Goal: Task Accomplishment & Management: Use online tool/utility

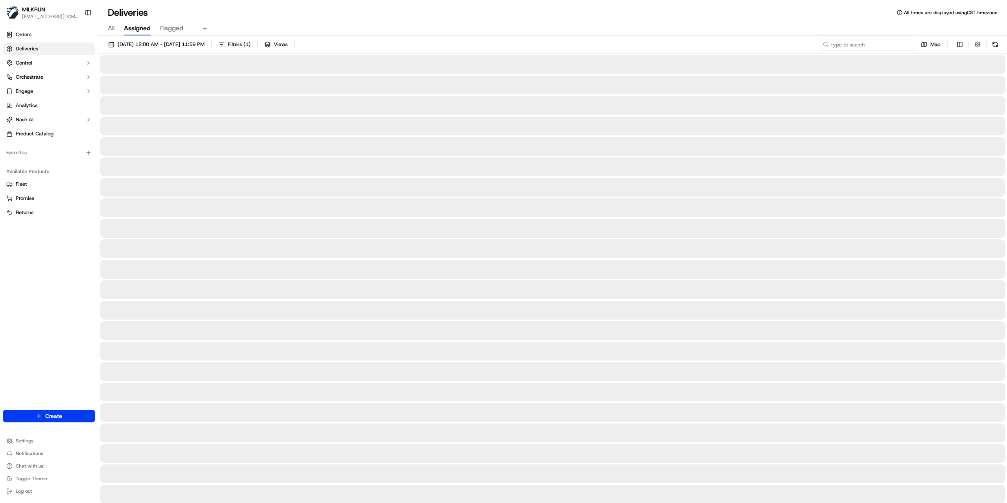
click at [861, 44] on input at bounding box center [867, 44] width 94 height 11
paste input "f22b4081-fb1b-45c6-891f-469e0daf1edb"
type input "f22b4081-fb1b-45c6-891f-469e0daf1edb"
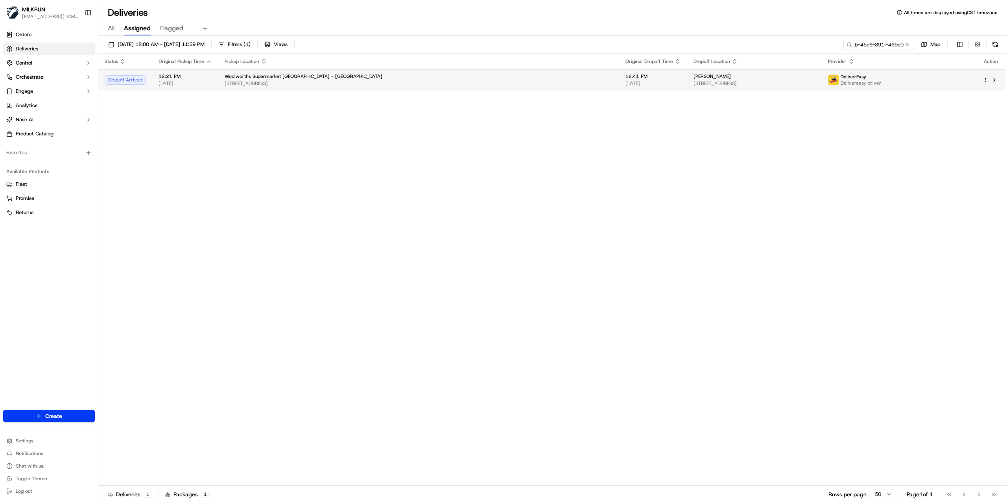
click at [739, 90] on td "ree roebeck 30 Chestnut Road, Papatoetoe, Auckland 2025, NZ" at bounding box center [754, 79] width 134 height 21
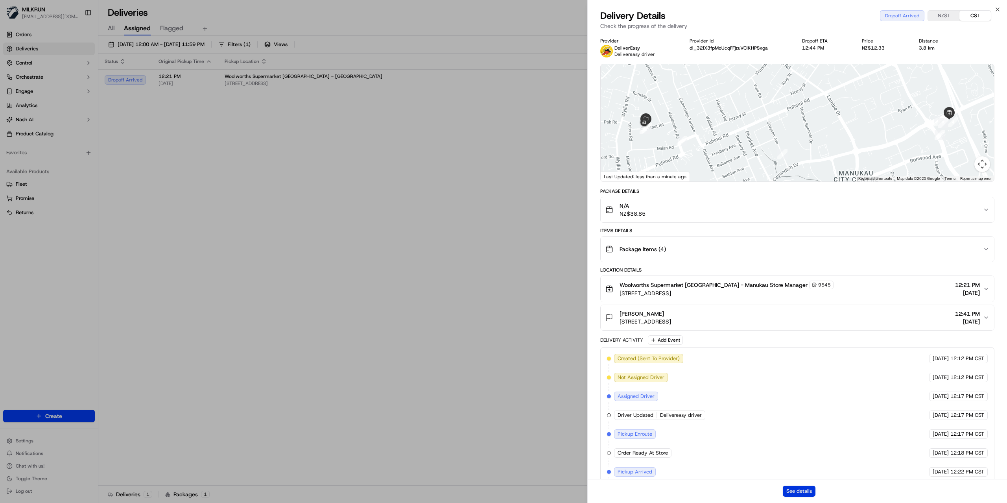
click at [790, 492] on button "See details" at bounding box center [799, 490] width 33 height 11
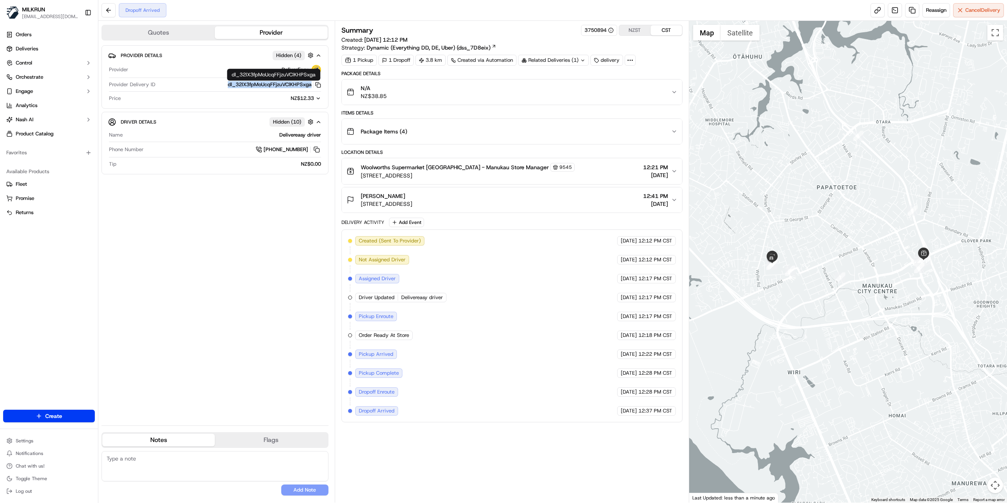
drag, startPoint x: 266, startPoint y: 85, endPoint x: 310, endPoint y: 84, distance: 44.1
click at [310, 84] on div "dl_32lX3fpMoUcqFFjzuVClKHPSxga Copy dl_32lX3fpMoUcqFFjzuVClKHPSxga" at bounding box center [240, 84] width 162 height 7
copy button "dl_32lX3fpMoUcqFFjzuVClKHPSxga"
click at [535, 203] on div "ree roebeck 30 Chestnut Road, Papatoetoe, Auckland 2025, NZ 12:41 PM 16/09/2025" at bounding box center [509, 200] width 324 height 16
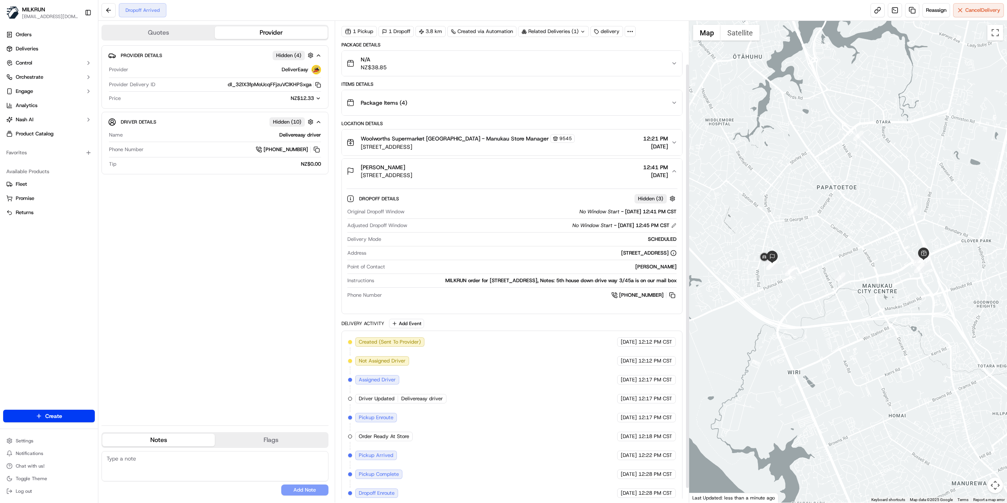
scroll to position [65, 0]
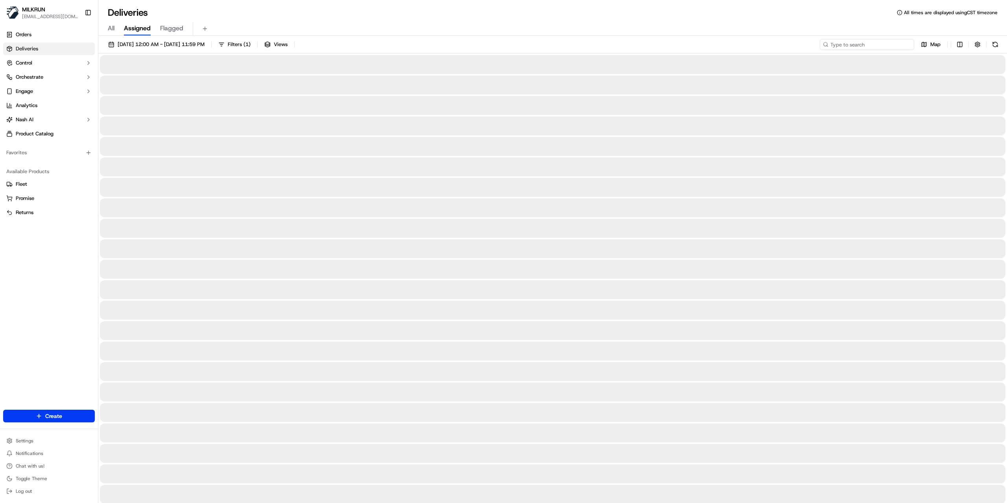
click at [880, 47] on input at bounding box center [867, 44] width 94 height 11
paste input "4f28bac9-5275-4468-a4b4-9b3fdc55080b"
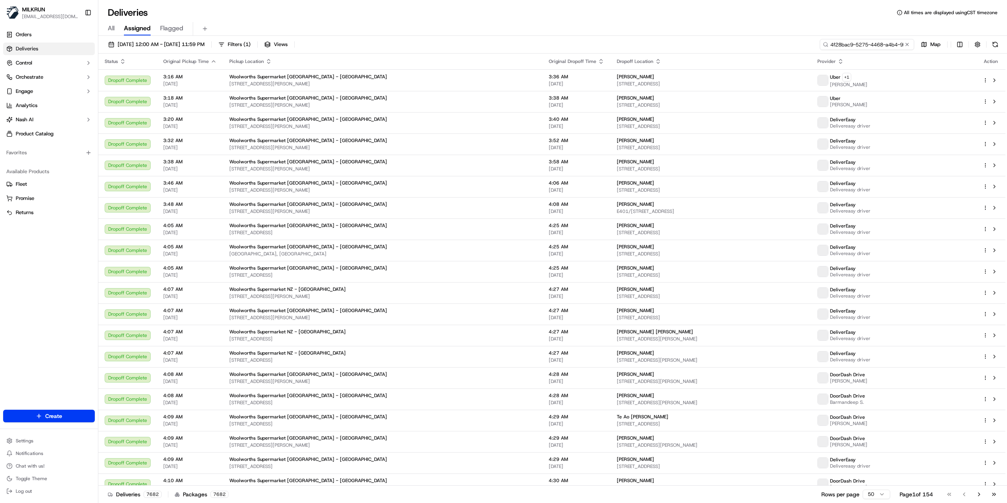
scroll to position [0, 37]
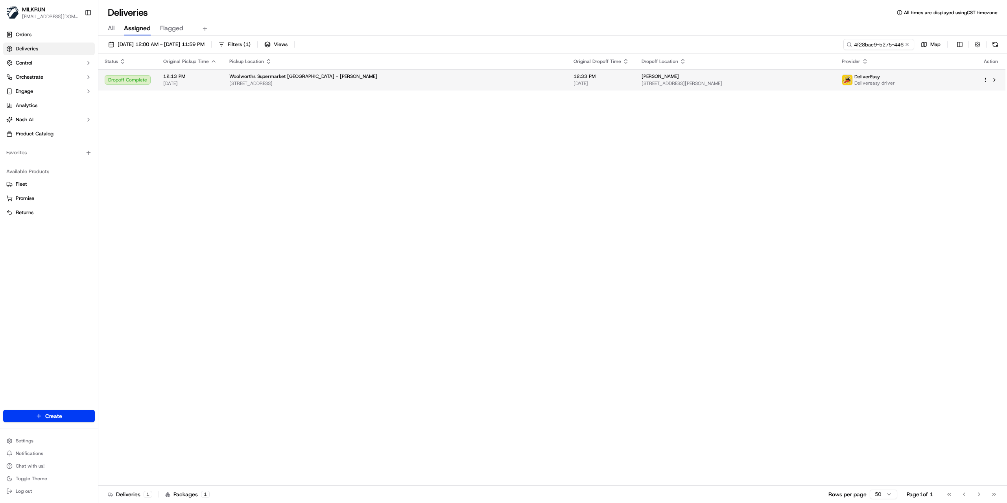
click at [689, 83] on span "[STREET_ADDRESS][PERSON_NAME]" at bounding box center [734, 83] width 187 height 6
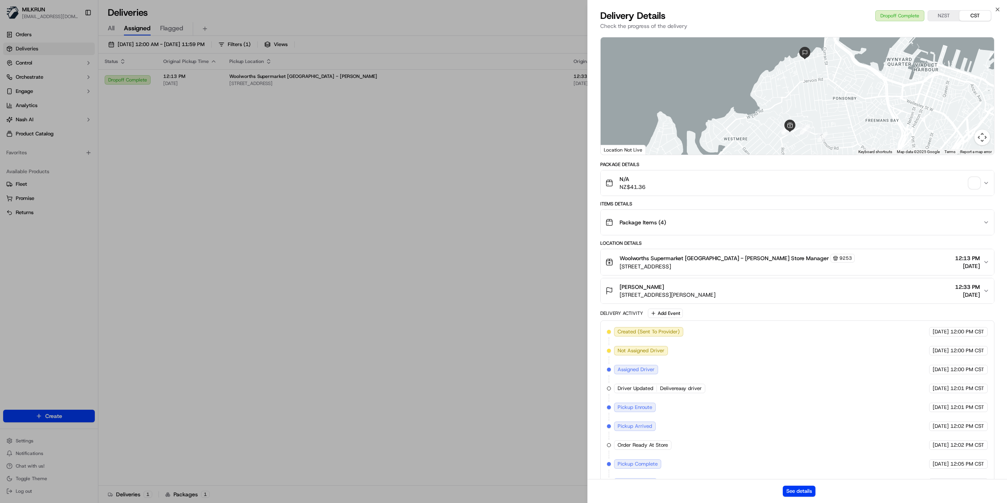
scroll to position [52, 0]
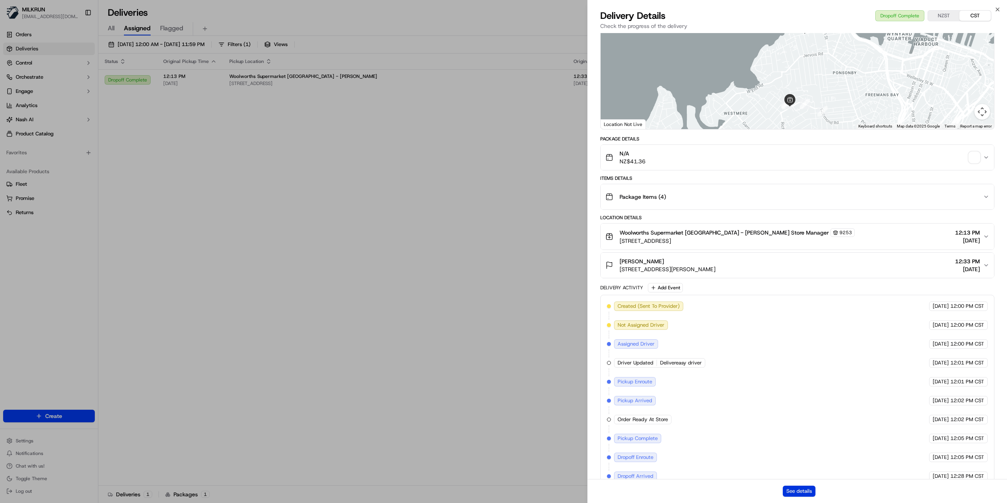
click at [805, 487] on button "See details" at bounding box center [799, 490] width 33 height 11
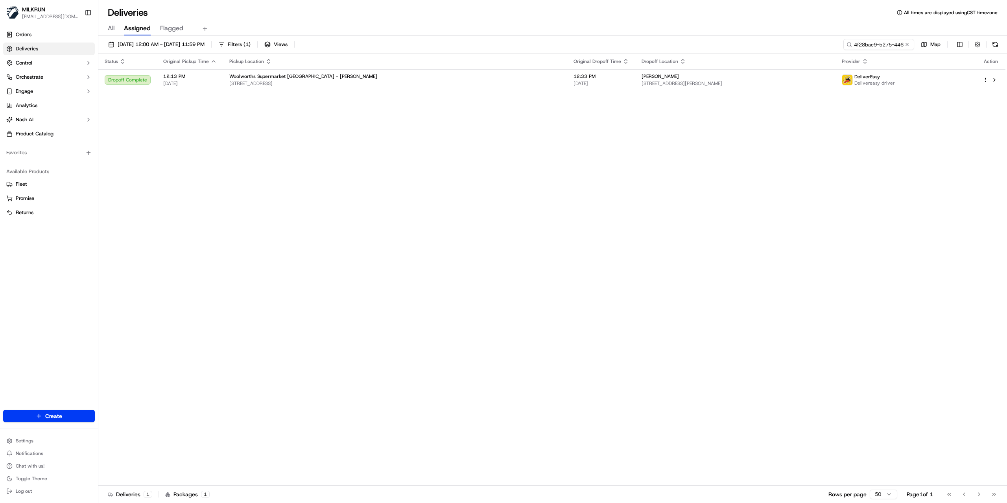
drag, startPoint x: 446, startPoint y: 131, endPoint x: 664, endPoint y: 65, distance: 227.8
click at [877, 44] on input "4f28bac9-5275-4468-a4b4-9b3fdc55080b" at bounding box center [867, 44] width 94 height 11
paste input "a2ba522c-a55c-4d2b-bdb7-8fd0af3e2696"
click at [682, 85] on span "80 Sarsfield Street, Herne Bay, Auckland 1011, NZ" at bounding box center [733, 83] width 190 height 6
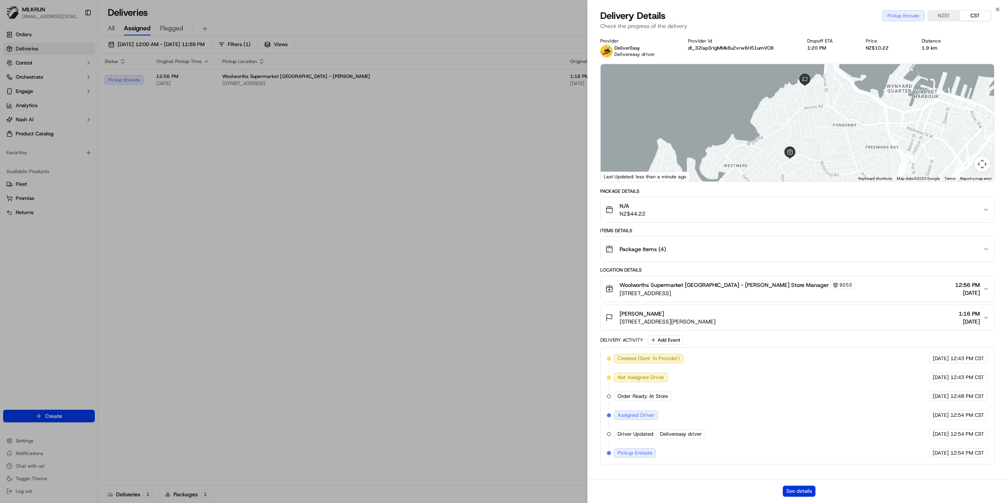
click at [796, 491] on button "See details" at bounding box center [799, 490] width 33 height 11
drag, startPoint x: 284, startPoint y: 249, endPoint x: 294, endPoint y: 177, distance: 73.5
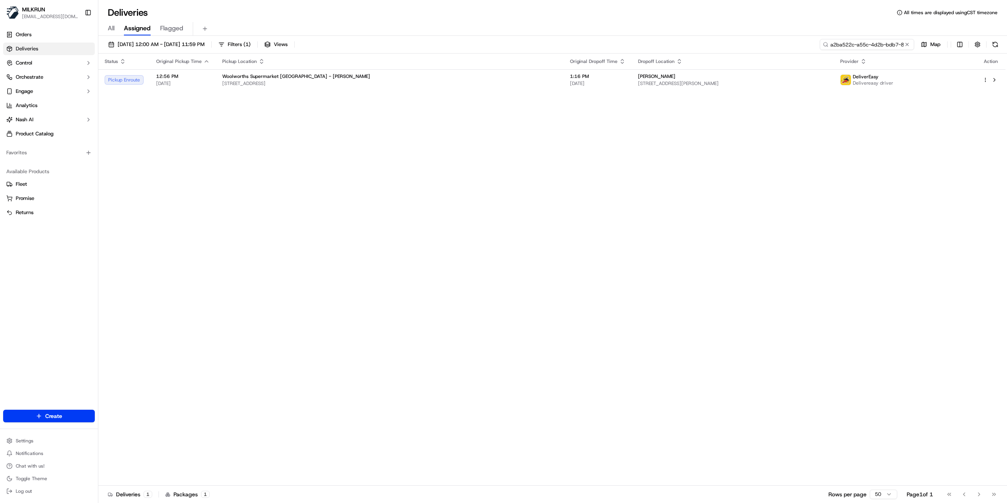
click at [872, 46] on input "a2ba522c-a55c-4d2b-bdb7-8fd0af3e2696" at bounding box center [867, 44] width 94 height 11
paste input "4f28bac9-5275-4468-a4b4-9b3fdc55080b"
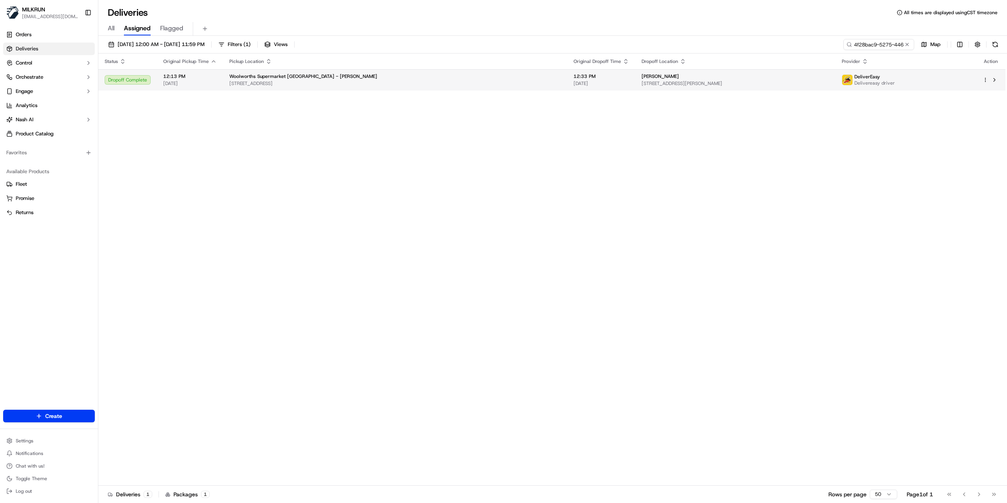
click at [935, 81] on div "DeliverEasy Delivereasy driver" at bounding box center [906, 80] width 128 height 13
click at [724, 89] on td "Diane Hudig 80 Sarsfield Street, Herne Bay, Auckland 1011, NZ" at bounding box center [735, 79] width 200 height 21
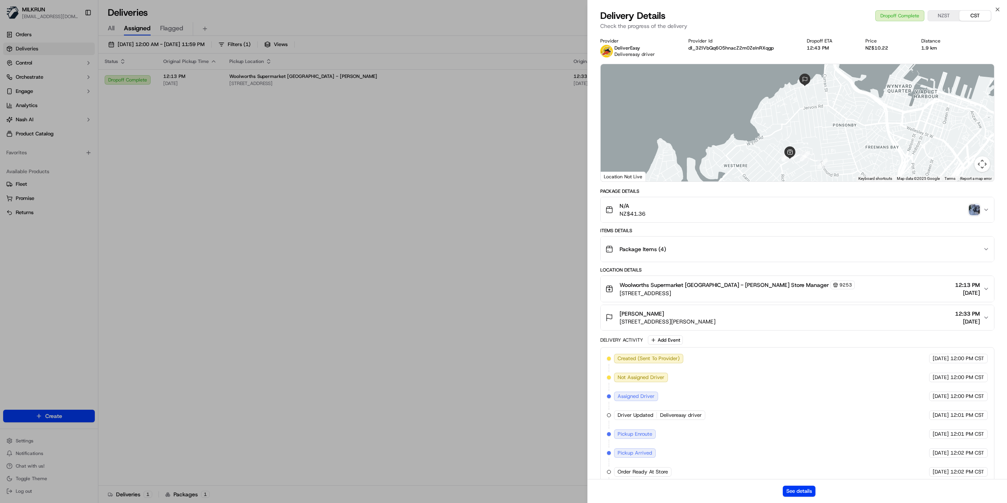
scroll to position [52, 0]
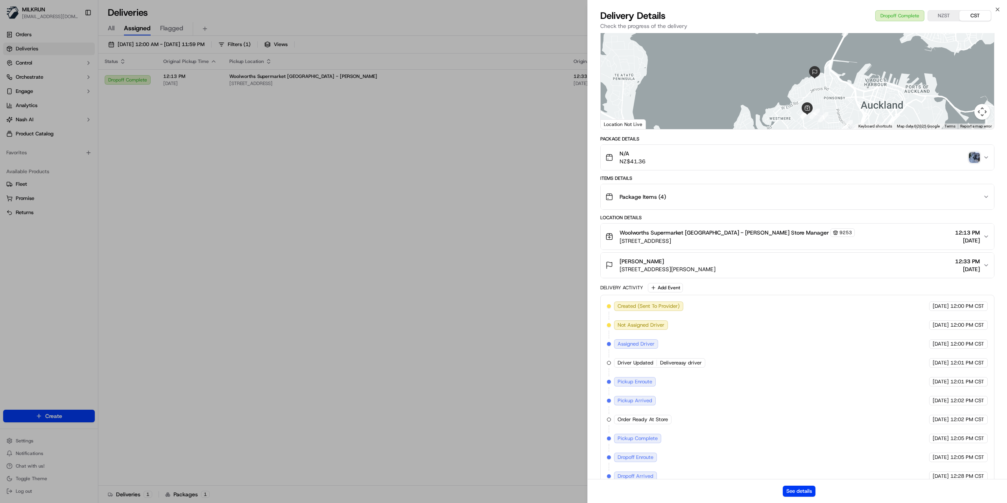
drag, startPoint x: 378, startPoint y: 267, endPoint x: 523, endPoint y: 13, distance: 293.1
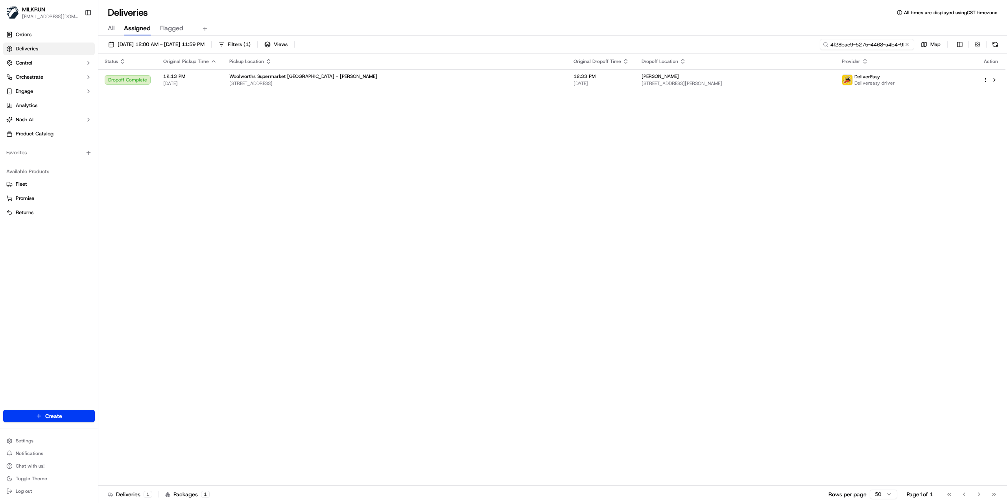
click at [886, 45] on input "4f28bac9-5275-4468-a4b4-9b3fdc55080b" at bounding box center [867, 44] width 94 height 11
paste input "a2ba522c-a55c-4d2b-bdb7-8fd0af3e2696"
type input "a2ba522c-a55c-4d2b-bdb7-8fd0af3e2696"
click at [811, 81] on span "80 Sarsfield Street, Herne Bay, Auckland 1011, NZ" at bounding box center [733, 83] width 190 height 6
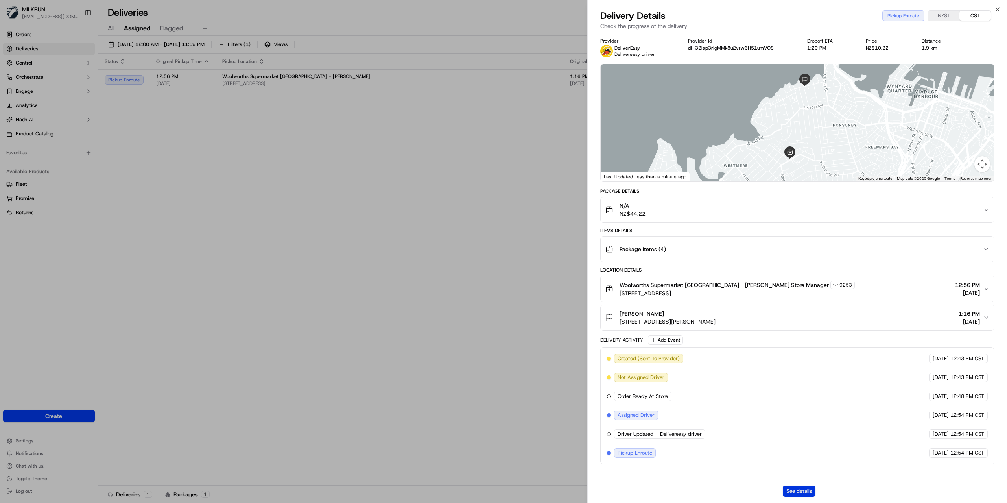
click at [795, 491] on button "See details" at bounding box center [799, 490] width 33 height 11
click at [784, 319] on div "Diane Hudig 80 Sarsfield Street, Herne Bay, Auckland 1011, NZ 1:16 PM 16/09/2025" at bounding box center [794, 318] width 378 height 16
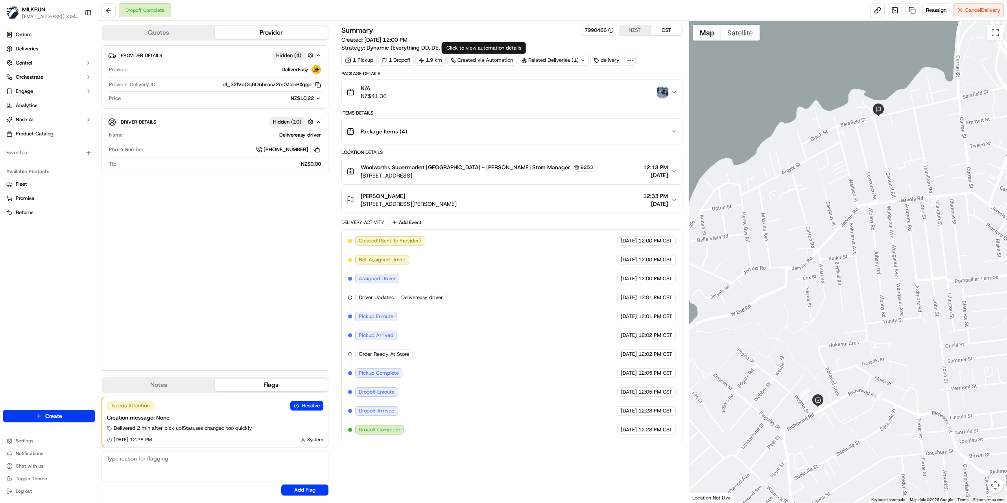
click at [618, 208] on div "Diane Hudig 80 Sarsfield Street, Herne Bay, Auckland 1011, NZ 12:33 PM 16/09/20…" at bounding box center [509, 200] width 324 height 16
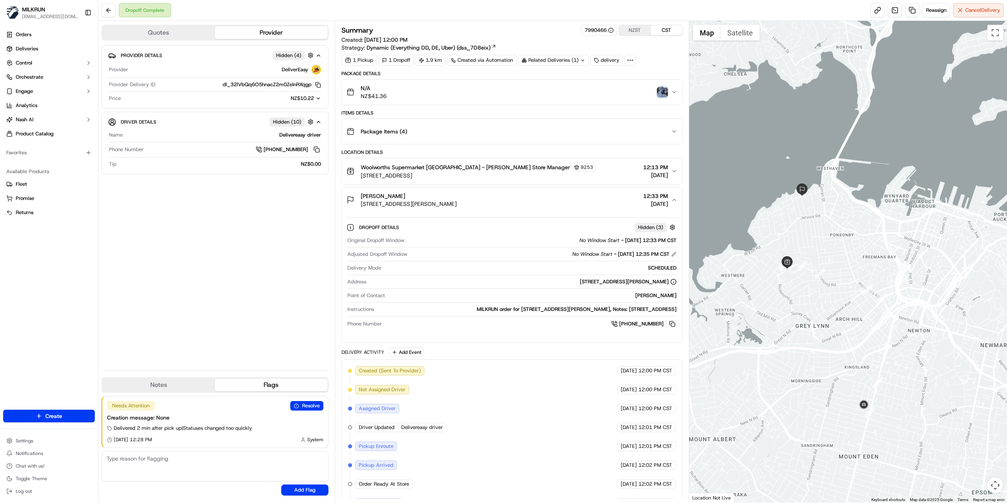
drag, startPoint x: 861, startPoint y: 394, endPoint x: 816, endPoint y: 313, distance: 92.6
click at [816, 313] on div at bounding box center [848, 261] width 318 height 481
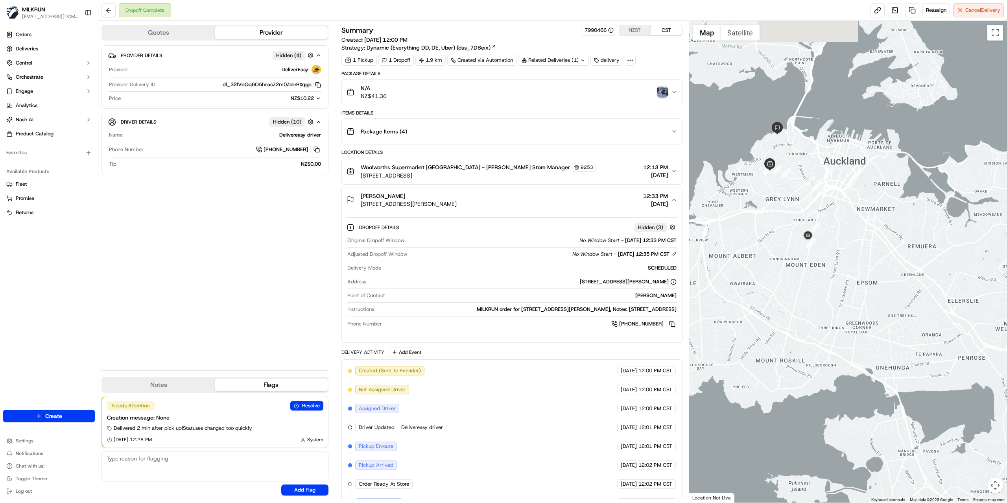
drag, startPoint x: 778, startPoint y: 194, endPoint x: 779, endPoint y: 202, distance: 8.7
click at [779, 202] on div at bounding box center [848, 261] width 318 height 481
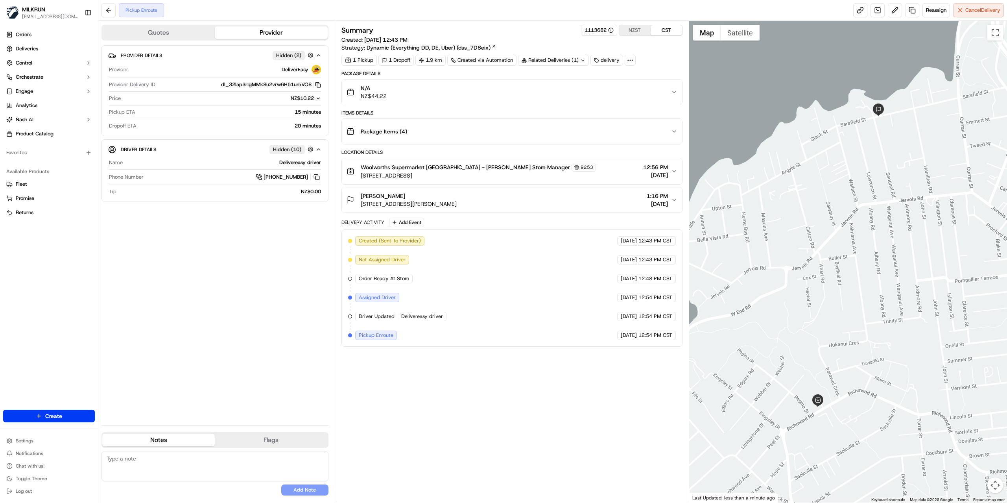
click at [584, 207] on div "Diane Hudig 80 Sarsfield Street, Herne Bay, Auckland 1011, NZ 1:16 PM 16/09/2025" at bounding box center [509, 200] width 324 height 16
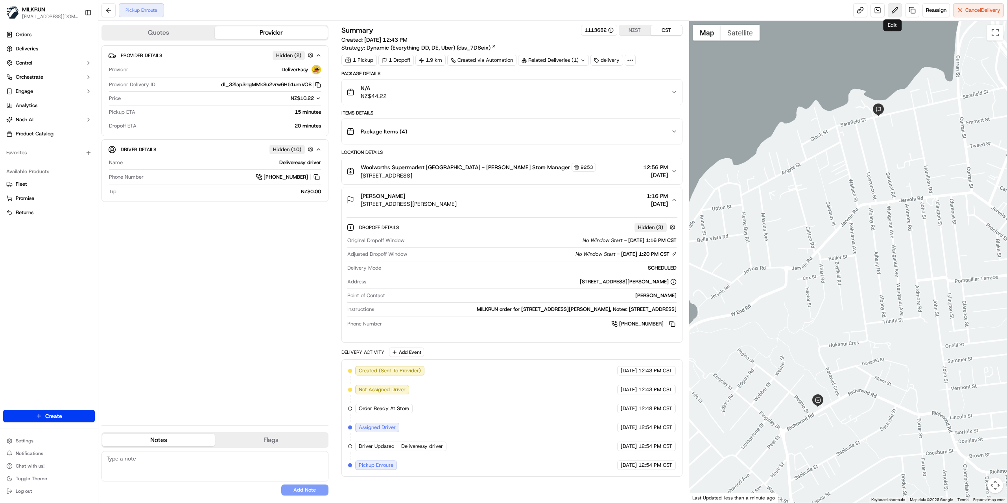
click at [894, 13] on button at bounding box center [895, 10] width 14 height 14
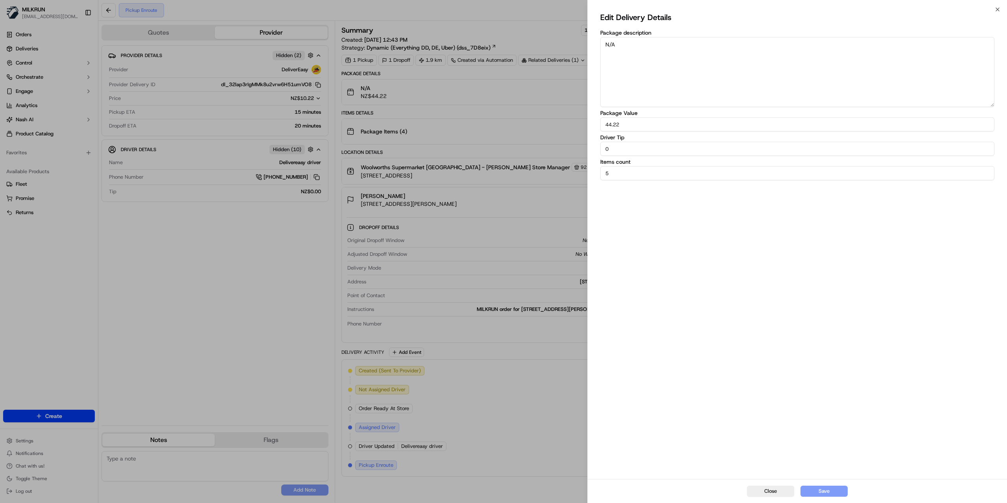
drag, startPoint x: 763, startPoint y: 495, endPoint x: 759, endPoint y: 476, distance: 19.8
click at [764, 493] on button "Close" at bounding box center [770, 490] width 47 height 11
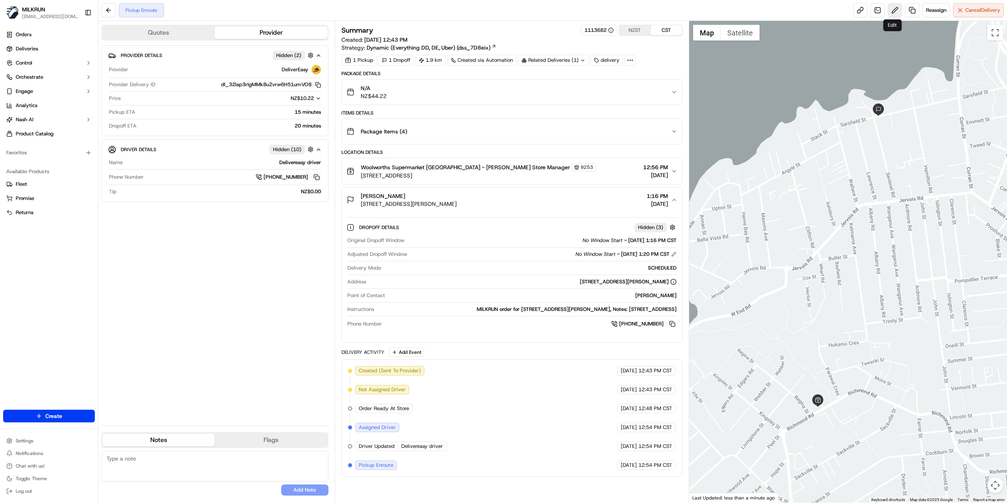
click at [889, 9] on button at bounding box center [895, 10] width 14 height 14
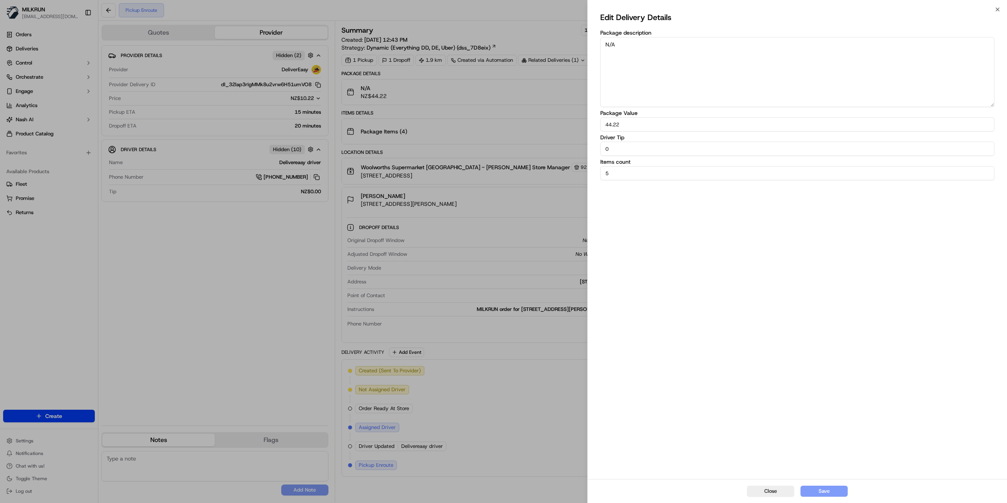
drag, startPoint x: 765, startPoint y: 491, endPoint x: 767, endPoint y: 485, distance: 6.2
click at [765, 491] on button "Close" at bounding box center [770, 490] width 47 height 11
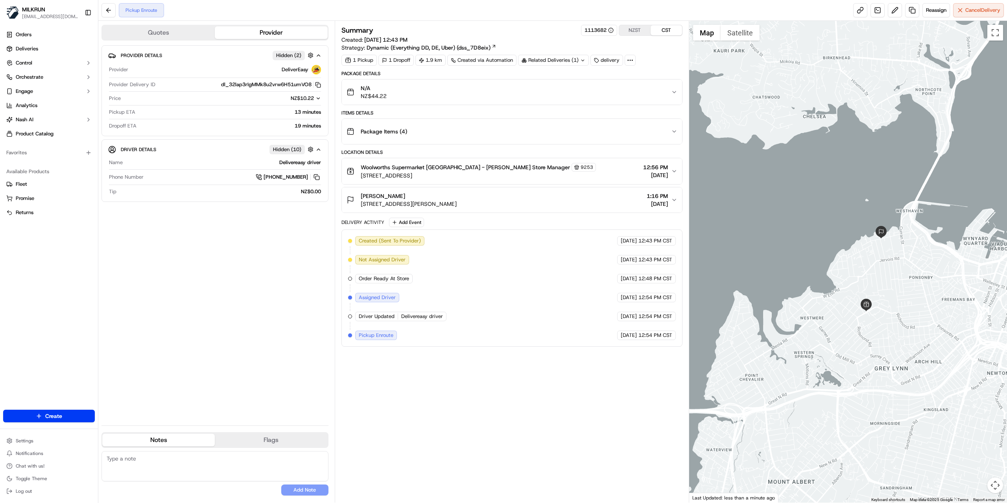
click at [586, 197] on div "Diane Hudig 80 Sarsfield Street, Herne Bay, Auckland 1011, NZ 1:16 PM 16/09/2025" at bounding box center [509, 200] width 324 height 16
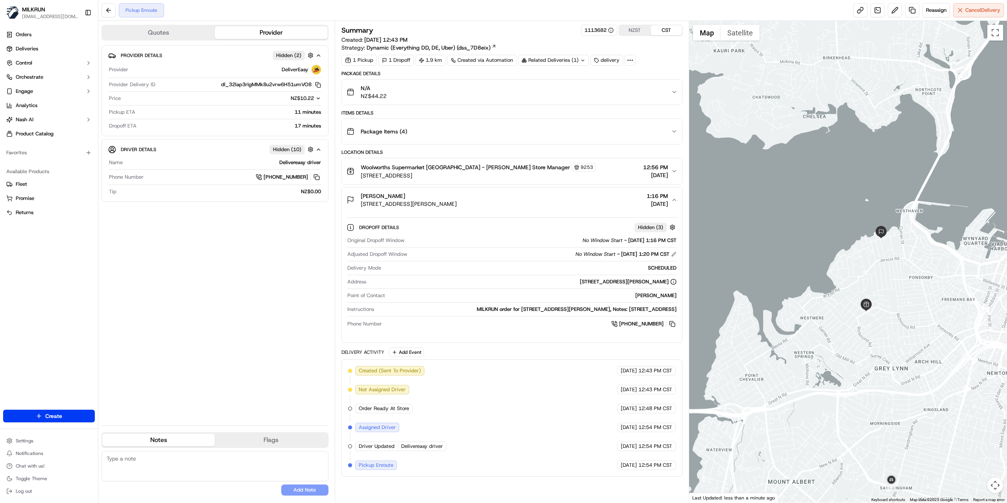
drag, startPoint x: 364, startPoint y: 206, endPoint x: 445, endPoint y: 206, distance: 81.4
click at [445, 206] on span "[STREET_ADDRESS][PERSON_NAME]" at bounding box center [409, 204] width 96 height 8
drag, startPoint x: 362, startPoint y: 205, endPoint x: 487, endPoint y: 205, distance: 124.3
click at [457, 205] on span "[STREET_ADDRESS][PERSON_NAME]" at bounding box center [409, 204] width 96 height 8
copy span "80 Sarsfield Street, Herne Bay, Auckland 1011, N"
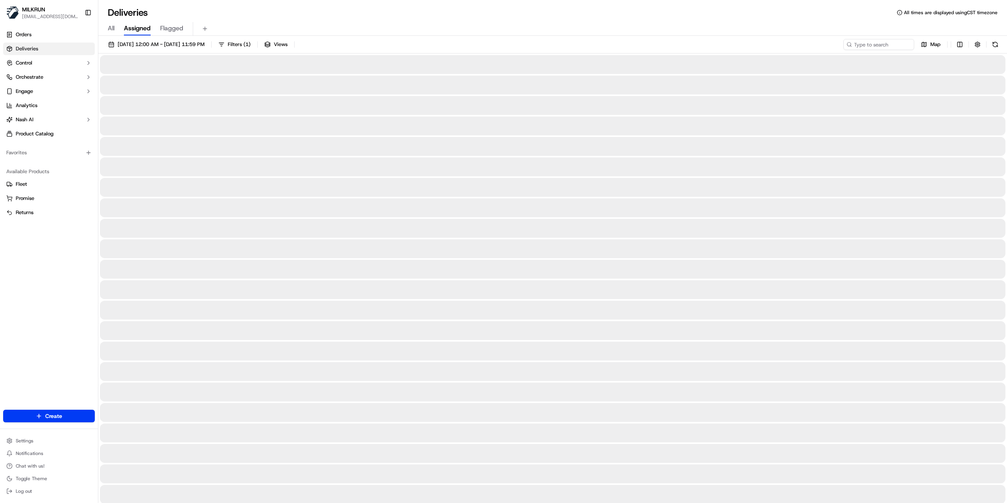
click at [866, 51] on div "16/09/2025 12:00 AM - 16/09/2025 11:59 PM Filters ( 1 ) Views Map" at bounding box center [552, 46] width 909 height 15
drag, startPoint x: 867, startPoint y: 49, endPoint x: 853, endPoint y: 44, distance: 14.8
click at [866, 48] on input at bounding box center [867, 44] width 94 height 11
paste input "12ff6ec7-bf82-4855-9d2f-68c10278d739"
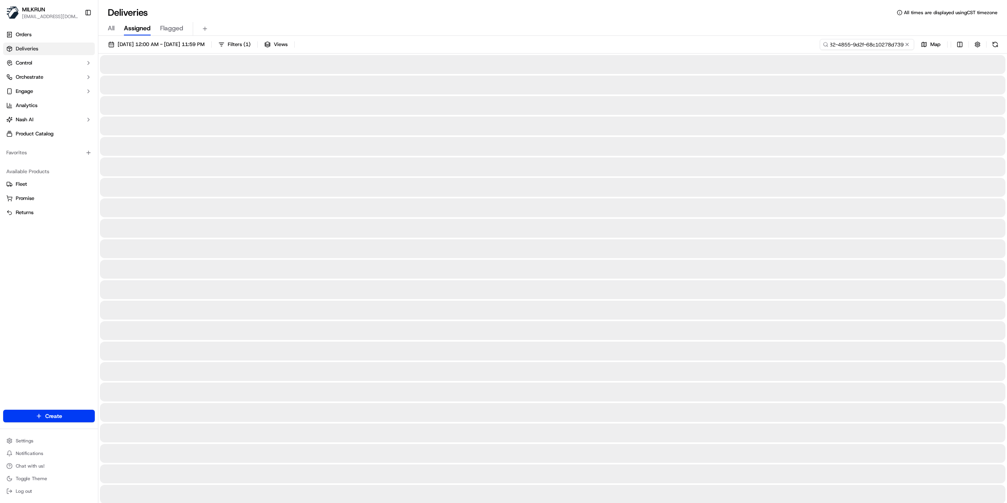
type input "12ff6ec7-bf82-4855-9d2f-68c10278d739"
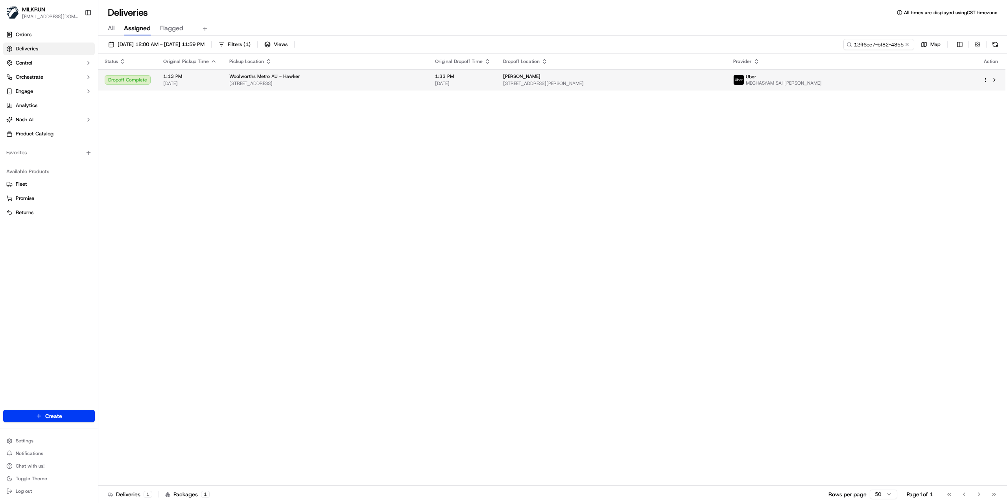
click at [855, 77] on div "Uber MEGHASYAM SAI NIKHIL D." at bounding box center [851, 80] width 237 height 13
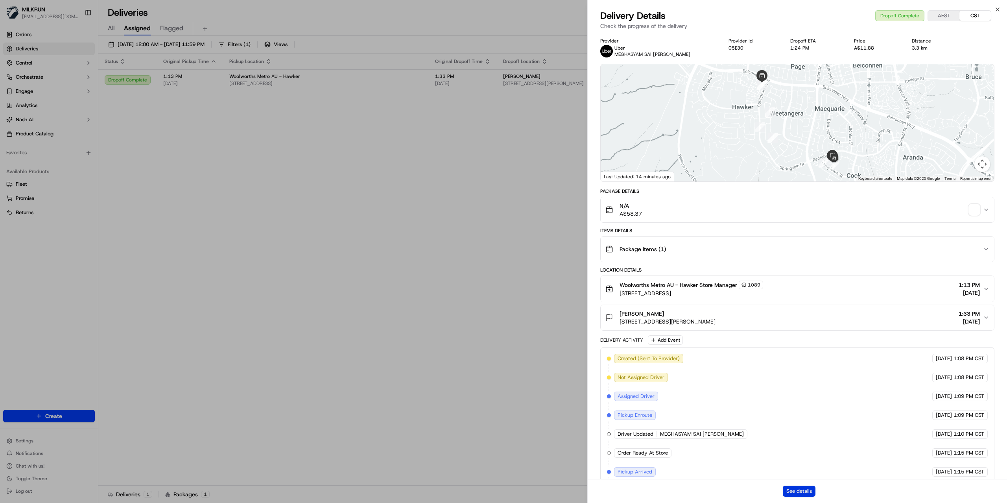
click at [801, 492] on button "See details" at bounding box center [799, 490] width 33 height 11
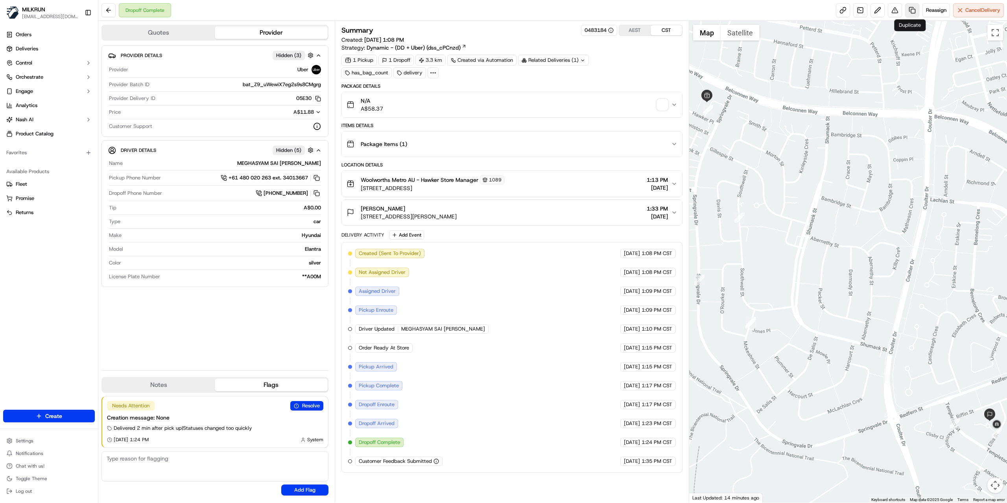
click at [910, 9] on link at bounding box center [912, 10] width 14 height 14
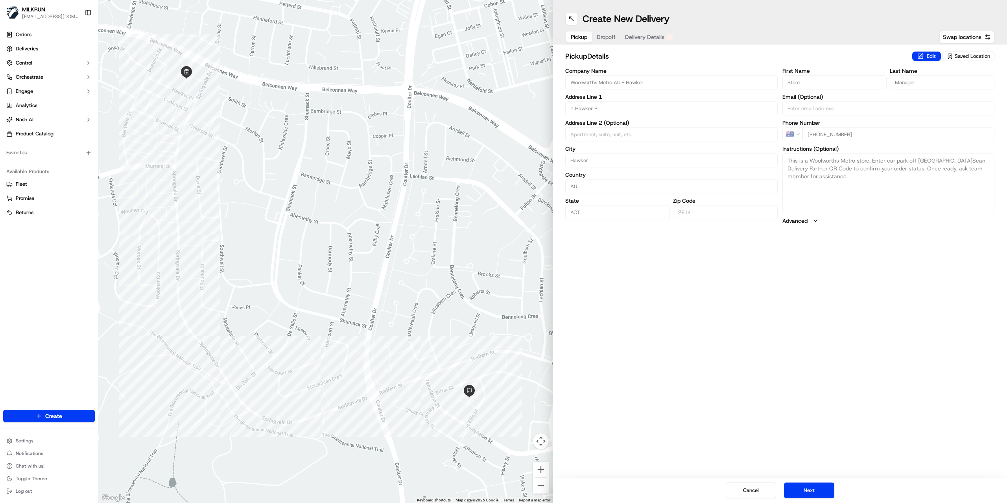
click at [639, 40] on span "Delivery Details" at bounding box center [644, 37] width 39 height 8
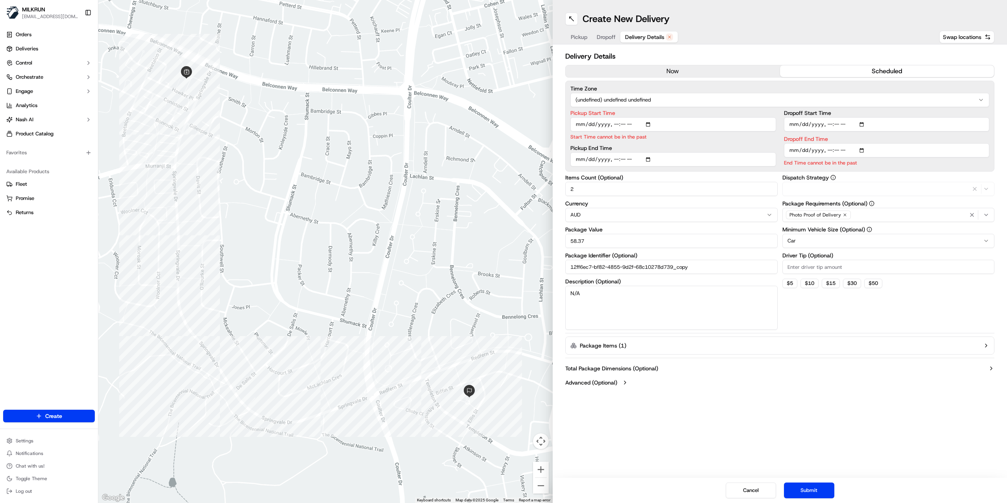
click at [645, 72] on button "now" at bounding box center [673, 71] width 214 height 12
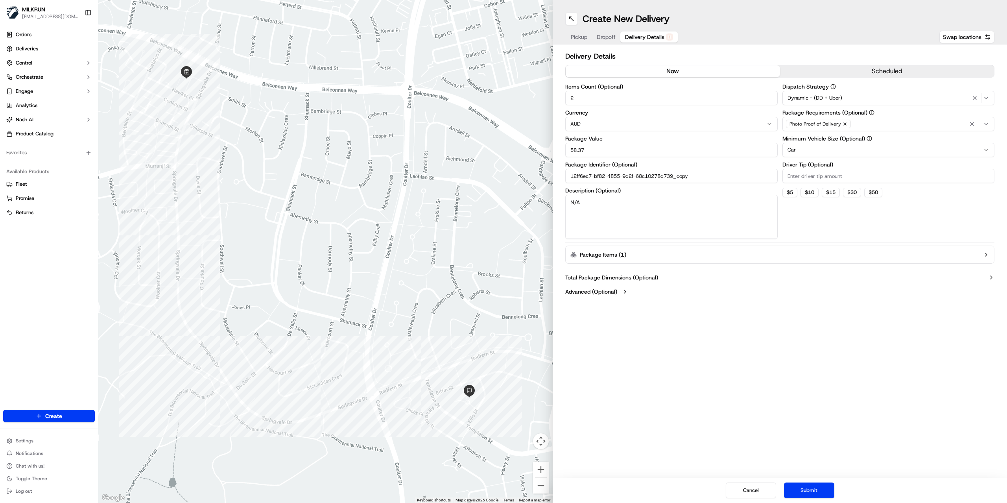
drag, startPoint x: 801, startPoint y: 490, endPoint x: 798, endPoint y: 476, distance: 14.1
click at [801, 489] on button "Submit" at bounding box center [809, 490] width 50 height 16
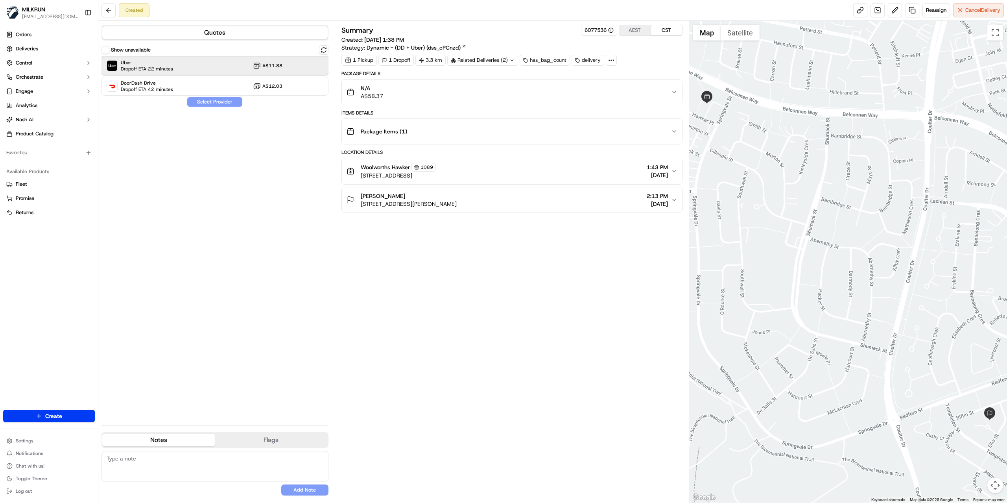
click at [181, 69] on div "Uber Dropoff ETA 22 minutes A$11.88" at bounding box center [214, 65] width 227 height 19
click at [200, 99] on button "Assign Provider" at bounding box center [215, 101] width 56 height 9
click at [857, 14] on link at bounding box center [860, 10] width 14 height 14
